Goal: Task Accomplishment & Management: Use online tool/utility

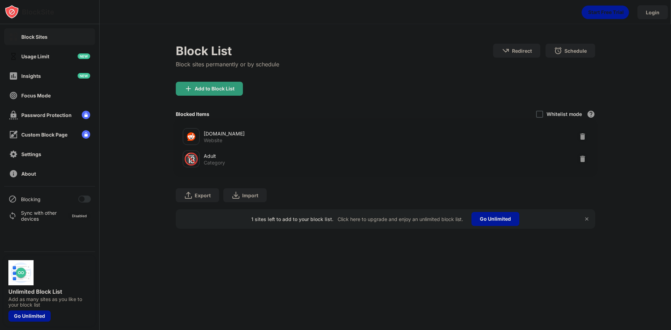
click at [86, 192] on div "Blocking" at bounding box center [49, 199] width 91 height 17
click at [86, 195] on div "Blocking" at bounding box center [49, 199] width 91 height 17
click at [86, 197] on div at bounding box center [84, 199] width 13 height 7
